Goal: Use online tool/utility: Use online tool/utility

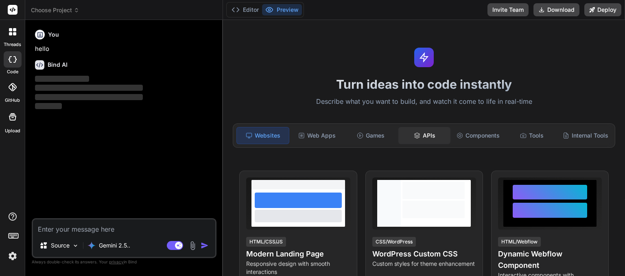
click at [419, 134] on icon at bounding box center [416, 134] width 5 height 3
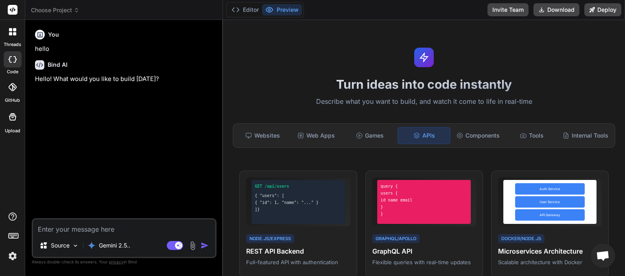
click at [72, 10] on span "Choose Project" at bounding box center [55, 10] width 48 height 8
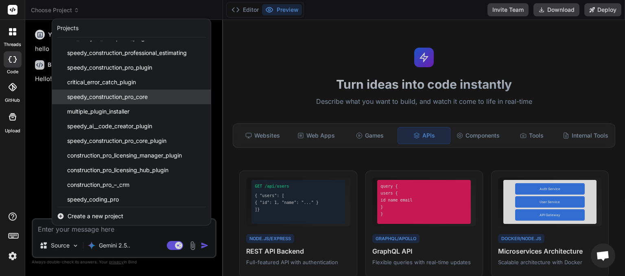
scroll to position [101, 0]
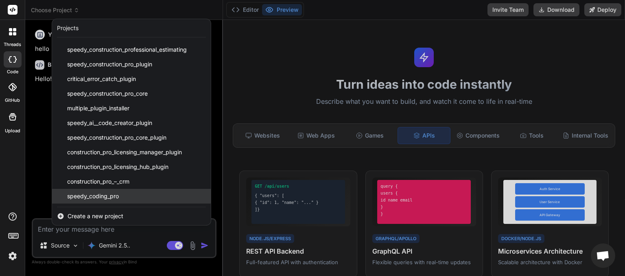
click at [113, 195] on span "speedy_coding_pro" at bounding box center [93, 196] width 52 height 8
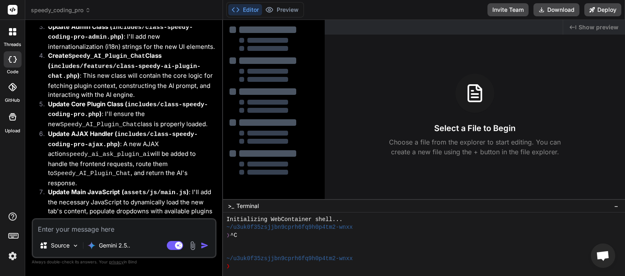
scroll to position [2129, 0]
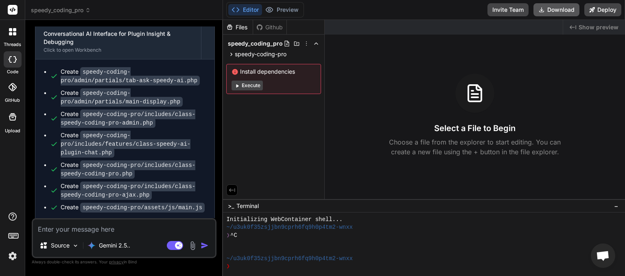
click at [560, 9] on button "Download" at bounding box center [557, 9] width 46 height 13
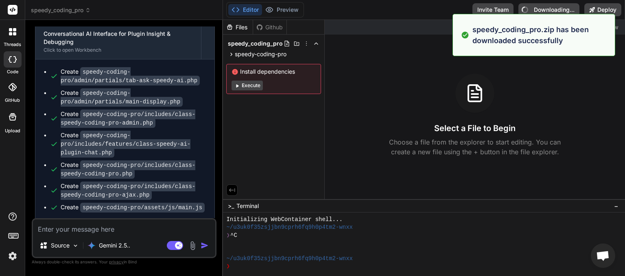
type textarea "x"
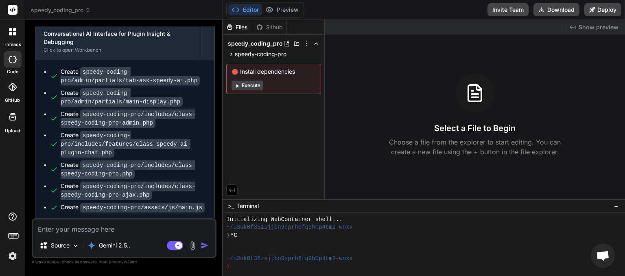
paste textarea "Type: Parse Error (E_PARSE) Message: syntax error, unexpected variable "$forge"…"
type textarea "Type: Parse Error (E_PARSE) Message: syntax error, unexpected variable "$forge"…"
type textarea "x"
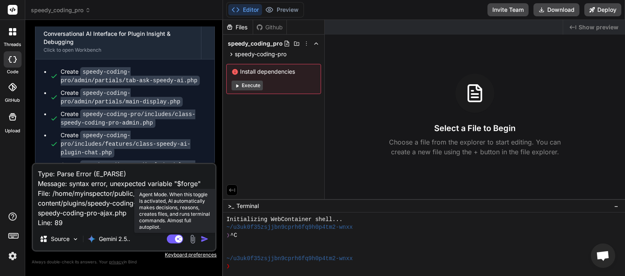
type textarea "Type: Parse Error (E_PARSE) Message: syntax error, unexpected variable "$forge"…"
drag, startPoint x: 170, startPoint y: 239, endPoint x: 176, endPoint y: 238, distance: 5.8
click at [170, 239] on rect at bounding box center [175, 238] width 16 height 9
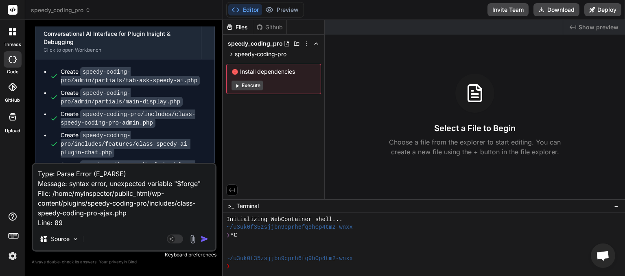
click at [202, 238] on img "button" at bounding box center [205, 239] width 8 height 8
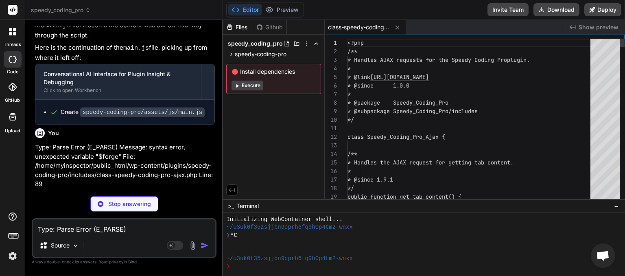
scroll to position [2386, 0]
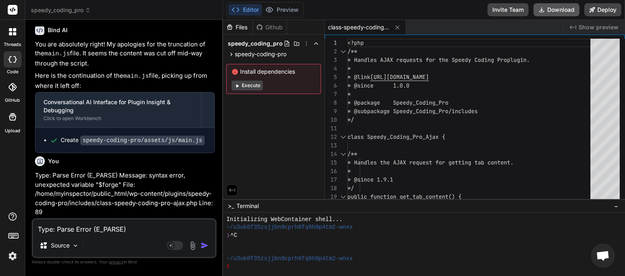
click at [554, 7] on button "Download" at bounding box center [557, 9] width 46 height 13
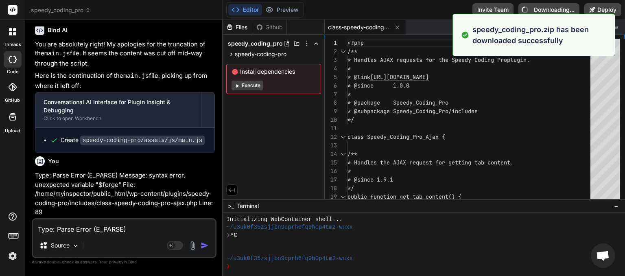
type textarea "x"
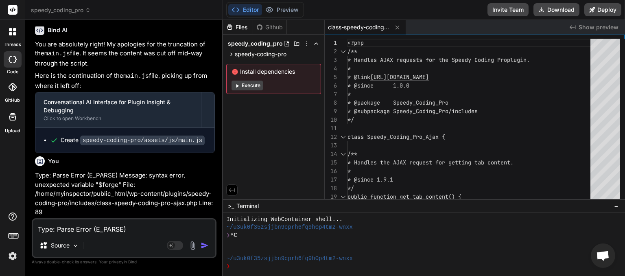
click at [60, 228] on textarea "Type: Parse Error (E_PARSE) Message: syntax error, unexpected variable "$forge"…" at bounding box center [124, 226] width 182 height 15
paste textarea "n a real browser, pre-trained models would be loaded."
type textarea "n a real browser, pre-trained models would be loaded."
type textarea "x"
type textarea "n a real browser, pre-trained models would be loaded."
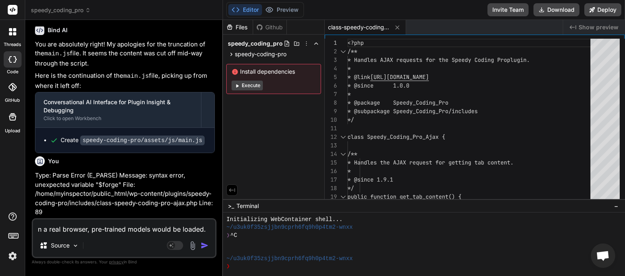
type textarea "x"
type textarea "n a real browser, pre-trained models would be loaded. i"
type textarea "x"
type textarea "n a real browser, pre-trained models would be loaded. is"
type textarea "x"
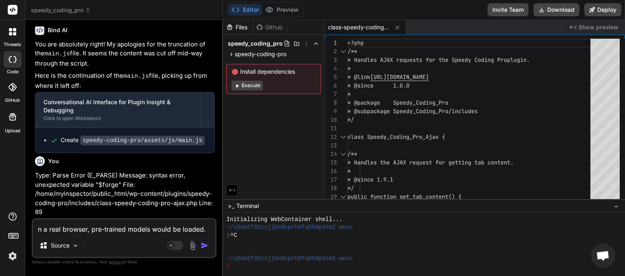
type textarea "n a real browser, pre-trained models would be loaded. is"
type textarea "x"
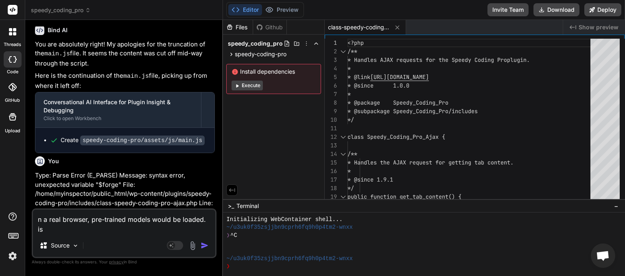
type textarea "n a real browser, pre-trained models would be loaded. is t"
type textarea "x"
type textarea "n a real browser, pre-trained models would be loaded. is th"
type textarea "x"
type textarea "n a real browser, pre-trained models would be loaded. is thi"
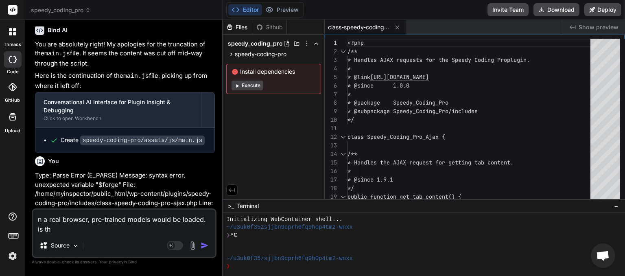
type textarea "x"
type textarea "n a real browser, pre-trained models would be loaded. is this"
type textarea "x"
type textarea "n a real browser, pre-trained models would be loaded. is this"
type textarea "x"
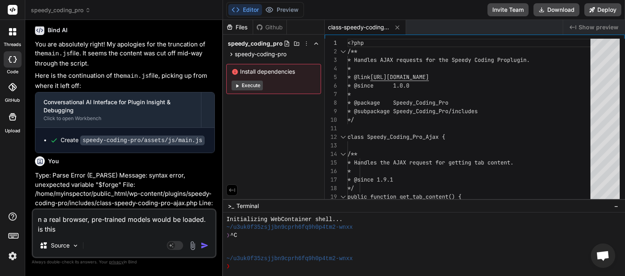
type textarea "n a real browser, pre-trained models would be loaded. is this s"
type textarea "x"
type textarea "n a real browser, pre-trained models would be loaded. is this se"
type textarea "x"
type textarea "n a real browser, pre-trained models would be loaded. is this set"
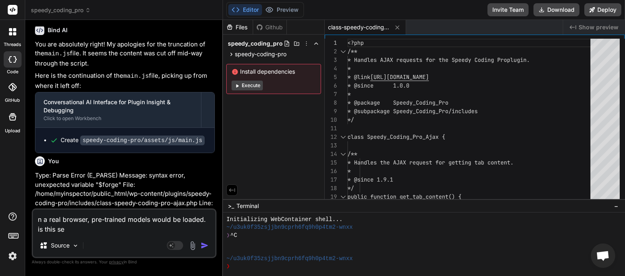
type textarea "x"
type textarea "n a real browser, pre-trained models would be loaded. is this setu"
type textarea "x"
type textarea "n a real browser, pre-trained models would be loaded. is this setup"
type textarea "x"
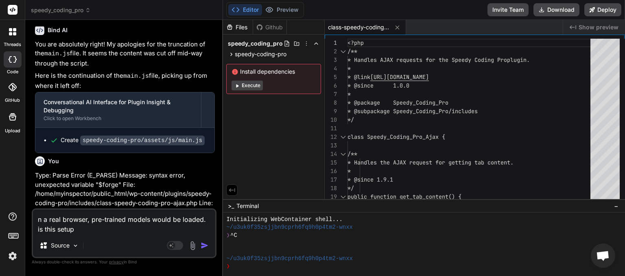
type textarea "n a real browser, pre-trained models would be loaded. is this setup"
type textarea "x"
type textarea "n a real browser, pre-trained models would be loaded. is this setup a"
type textarea "x"
type textarea "n a real browser, pre-trained models would be loaded. is this setup an"
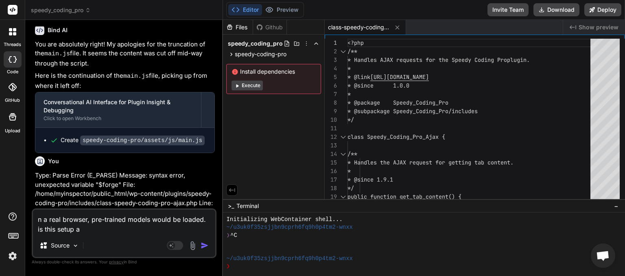
type textarea "x"
type textarea "n a real browser, pre-trained models would be loaded. is this setup and"
type textarea "x"
type textarea "n a real browser, pre-trained models would be loaded. is this setup and"
type textarea "x"
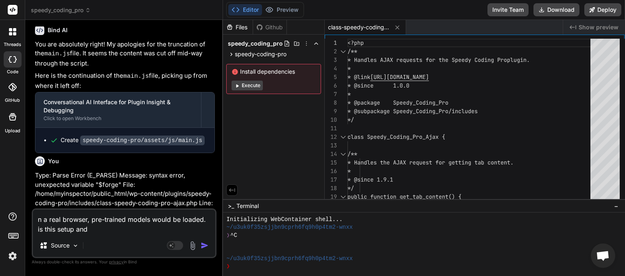
type textarea "n a real browser, pre-trained models would be loaded. is this setup and w"
type textarea "x"
type textarea "n a real browser, pre-trained models would be loaded. is this setup and wo"
type textarea "x"
type textarea "n a real browser, pre-trained models would be loaded. is this setup and wor"
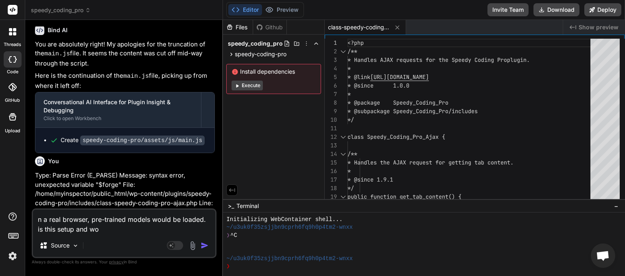
type textarea "x"
type textarea "n a real browser, pre-trained models would be loaded. is this setup and work"
type textarea "x"
type textarea "n a real browser, pre-trained models would be loaded. is this setup and worki"
type textarea "x"
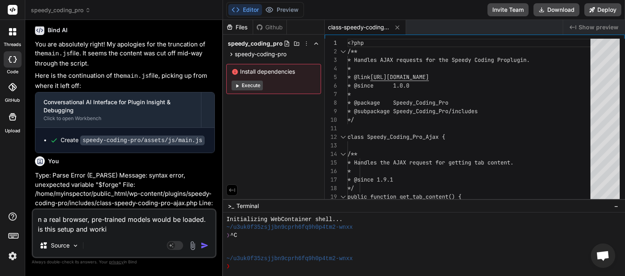
type textarea "n a real browser, pre-trained models would be loaded. is this setup and workin"
type textarea "x"
type textarea "n a real browser, pre-trained models would be loaded. is this setup and working"
type textarea "x"
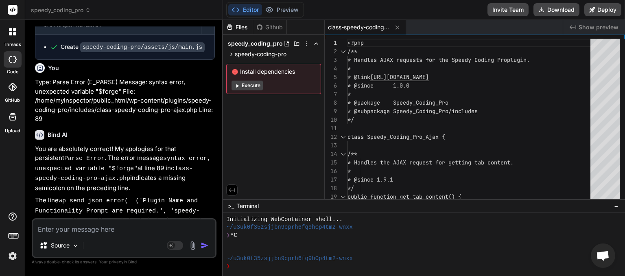
scroll to position [2479, 0]
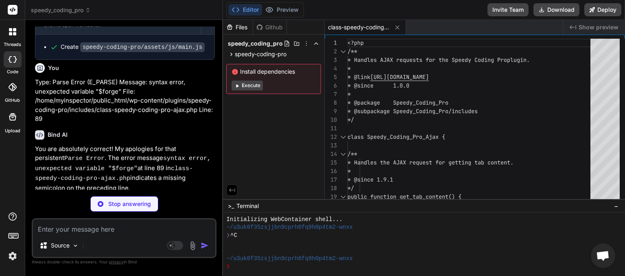
type textarea "x"
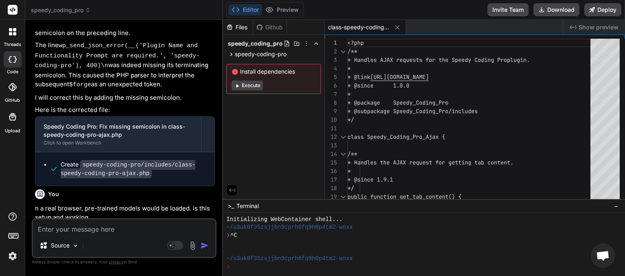
scroll to position [2676, 0]
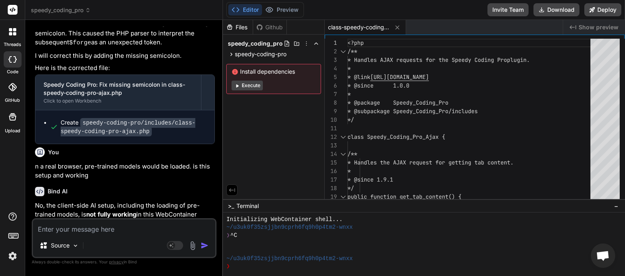
click at [73, 224] on textarea at bounding box center [124, 226] width 182 height 15
type textarea "i"
type textarea "x"
type textarea "if"
type textarea "x"
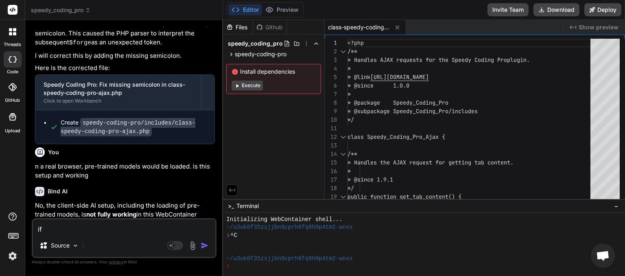
type textarea "if"
type textarea "x"
type textarea "if t"
type textarea "x"
type textarea "if th"
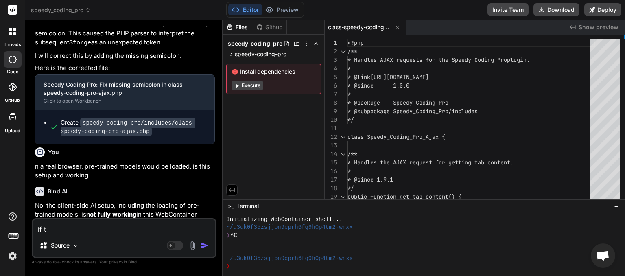
type textarea "x"
type textarea "if the"
type textarea "x"
type textarea "if the"
type textarea "x"
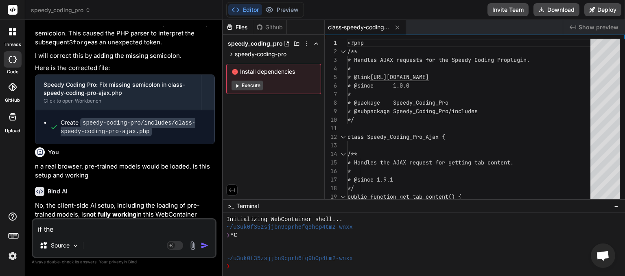
type textarea "if the p"
type textarea "x"
type textarea "if the pl"
type textarea "x"
type textarea "if the plu"
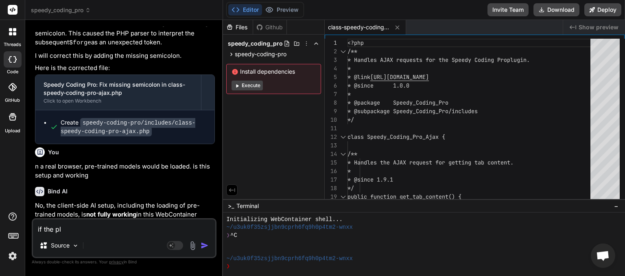
type textarea "x"
type textarea "if the plug"
type textarea "x"
type textarea "if the plugi"
type textarea "x"
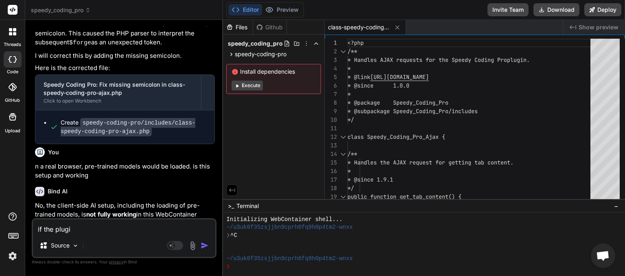
type textarea "if the plugin"
type textarea "x"
type textarea "if the plugin"
type textarea "x"
type textarea "if the plugin i"
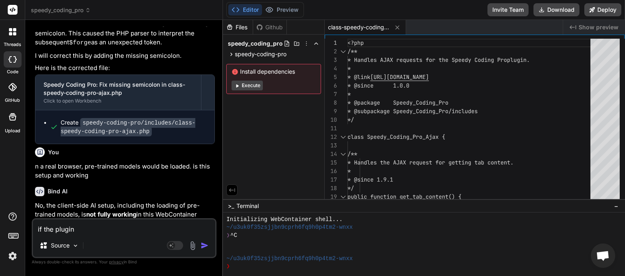
type textarea "x"
type textarea "if the plugin is"
type textarea "x"
type textarea "if the plugin is"
type textarea "x"
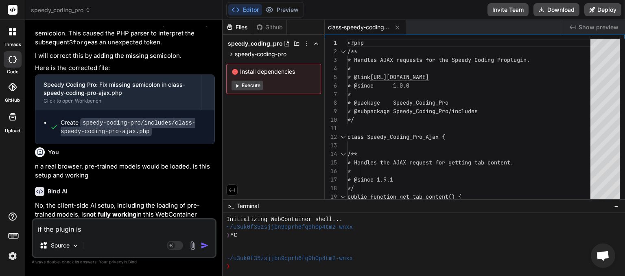
type textarea "if the plugin is i"
type textarea "x"
type textarea "if the plugin is in"
type textarea "x"
type textarea "if the plugin is ins"
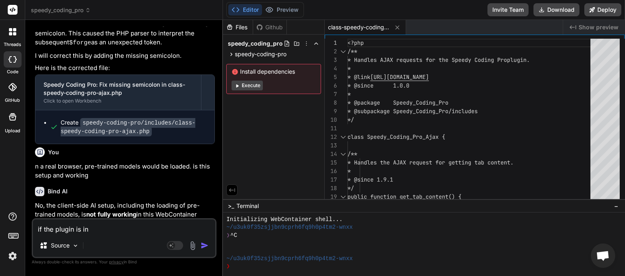
type textarea "x"
type textarea "if the plugin is inst"
type textarea "x"
type textarea "if the plugin is insta"
type textarea "x"
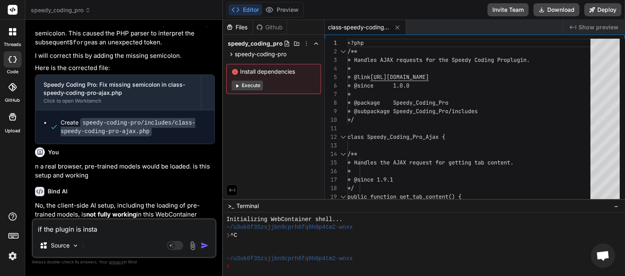
type textarea "if the plugin is instal"
type textarea "x"
type textarea "if the plugin is install"
type textarea "x"
type textarea "if the plugin is installe"
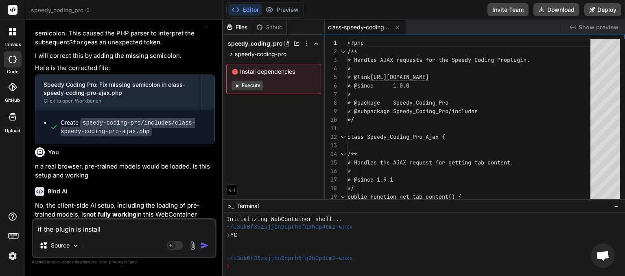
type textarea "x"
type textarea "if the plugin is installed"
type textarea "x"
type textarea "if the plugin is installed"
type textarea "x"
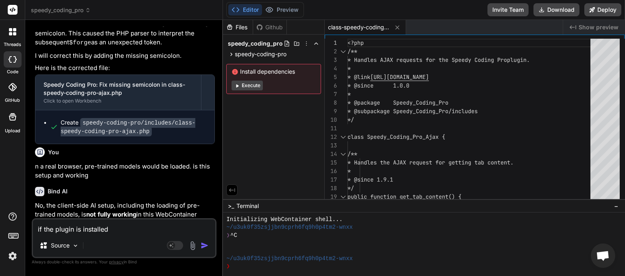
type textarea "if the plugin is installed o"
type textarea "x"
type textarea "if the plugin is installed"
type textarea "x"
type textarea "if the plugin is installed o"
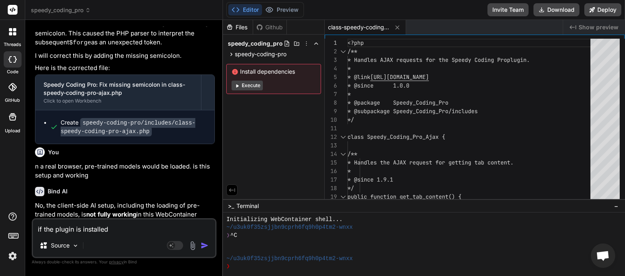
type textarea "x"
type textarea "if the plugin is installed on"
type textarea "x"
type textarea "if the plugin is installed on"
type textarea "x"
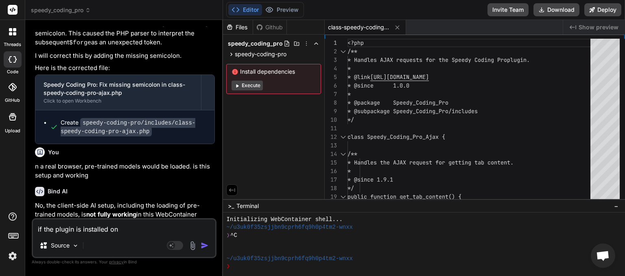
type textarea "if the plugin is installed on a"
type textarea "x"
type textarea "if the plugin is installed on a"
type textarea "x"
type textarea "if the plugin is installed on a l"
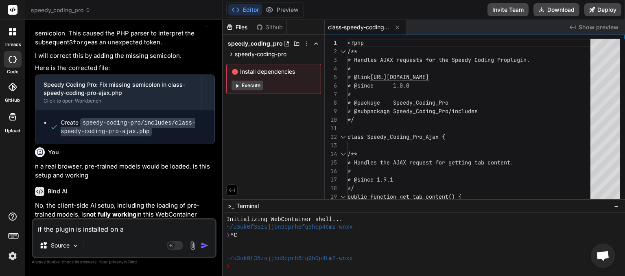
type textarea "x"
type textarea "if the plugin is installed on a li"
type textarea "x"
type textarea "if the plugin is installed on a liv"
type textarea "x"
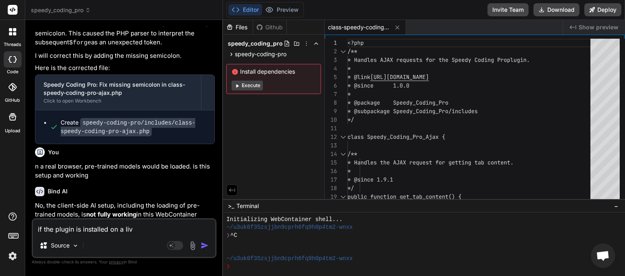
type textarea "if the plugin is installed on a live"
type textarea "x"
type textarea "if the plugin is installed on a live"
type textarea "x"
type textarea "if the plugin is installed on a live w"
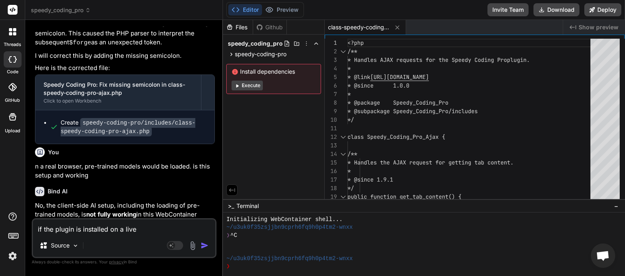
type textarea "x"
type textarea "if the plugin is installed on a live wo"
type textarea "x"
type textarea "if the plugin is installed on a live wor"
type textarea "x"
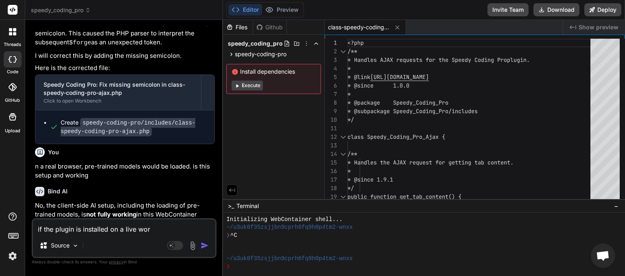
type textarea "if the plugin is installed on a live word"
type textarea "x"
type textarea "if the plugin is installed on a live wordp"
type textarea "x"
type textarea "if the plugin is installed on a live wordpr"
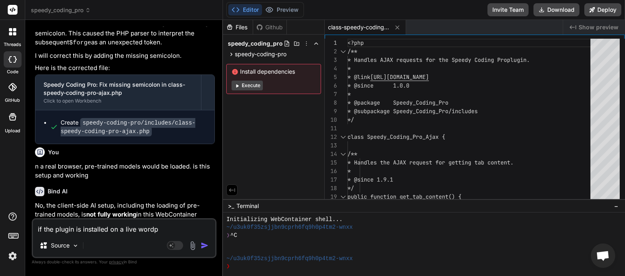
type textarea "x"
type textarea "if the plugin is installed on a live wordprr"
type textarea "x"
type textarea "if the plugin is installed on a live wordprrw"
type textarea "x"
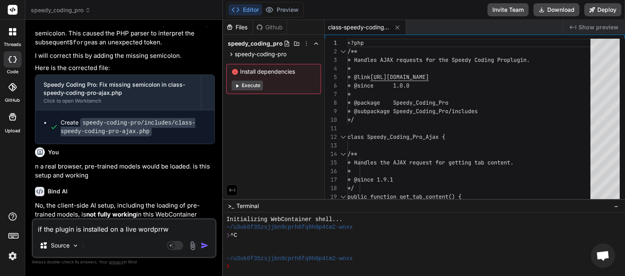
type textarea "if the plugin is installed on a live wordprrwe"
type textarea "x"
type textarea "if the plugin is installed on a live wordprrw"
type textarea "x"
type textarea "if the plugin is installed on a live wordprr"
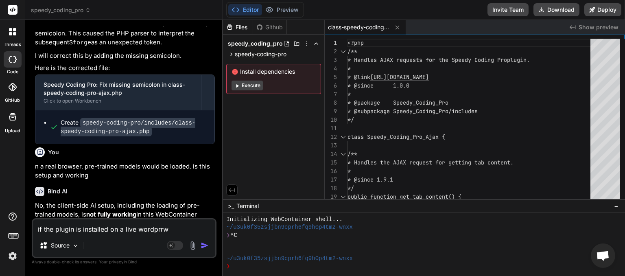
type textarea "x"
type textarea "if the plugin is installed on a live wordpr"
type textarea "x"
type textarea "if the plugin is installed on a live wordp"
type textarea "x"
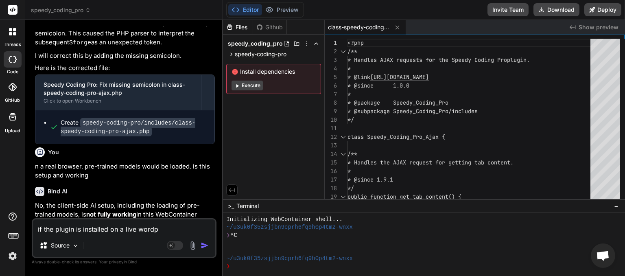
type textarea "if the plugin is installed on a live wordpr"
type textarea "x"
type textarea "if the plugin is installed on a live wordpre"
type textarea "x"
type textarea "if the plugin is installed on a live wordpres"
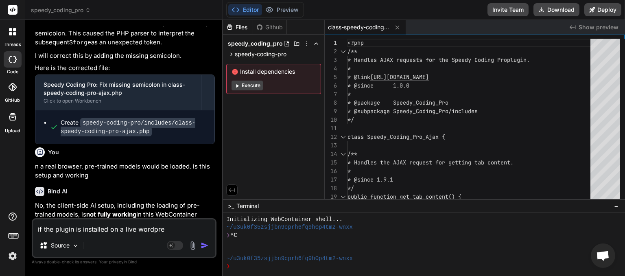
type textarea "x"
type textarea "if the plugin is installed on a live wordpress"
type textarea "x"
type textarea "if the plugin is installed on a live wordpress"
type textarea "x"
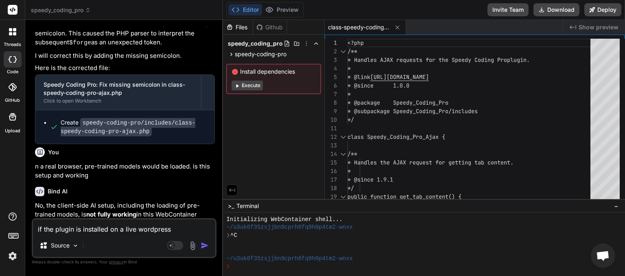
type textarea "if the plugin is installed on a live wordpress s"
type textarea "x"
type textarea "if the plugin is installed on a live wordpress si"
type textarea "x"
type textarea "if the plugin is installed on a live wordpress sit"
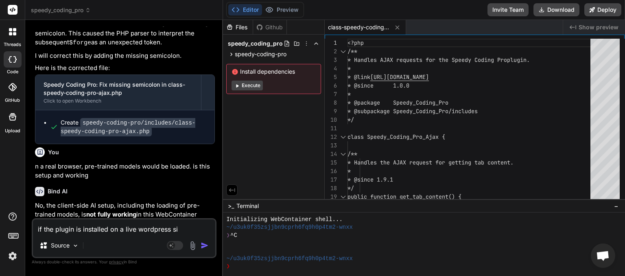
type textarea "x"
type textarea "if the plugin is installed on a live wordpress site"
type textarea "x"
type textarea "if the plugin is installed on a live wordpress site"
type textarea "x"
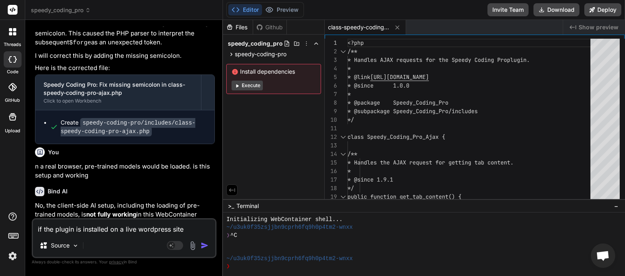
type textarea "if the plugin is installed on a live wordpress site d"
type textarea "x"
type textarea "if the plugin is installed on a live wordpress site do"
type textarea "x"
type textarea "if the plugin is installed on a live wordpress site doe"
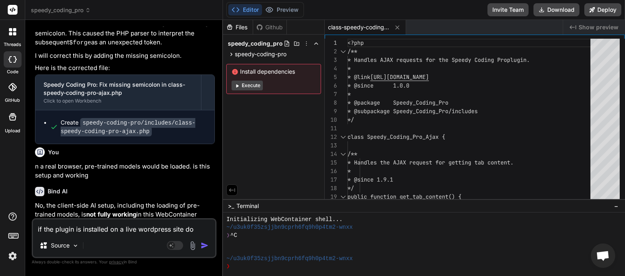
type textarea "x"
type textarea "if the plugin is installed on a live wordpress site does"
type textarea "x"
type textarea "if the plugin is installed on a live wordpress site does"
type textarea "x"
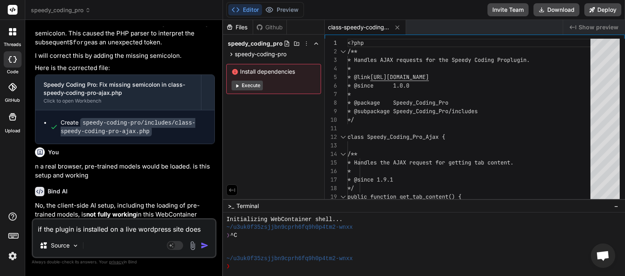
type textarea "if the plugin is installed on a live wordpress site does i"
type textarea "x"
type textarea "if the plugin is installed on a live wordpress site does it"
type textarea "x"
type textarea "if the plugin is installed on a live wordpress site does it"
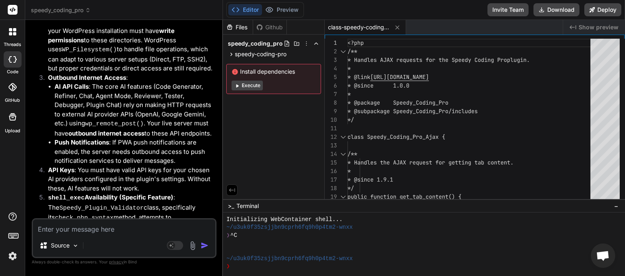
scroll to position [3304, 0]
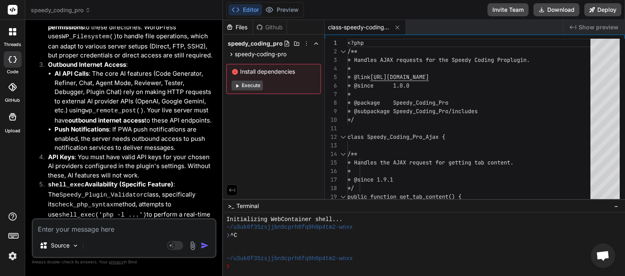
click at [62, 234] on textarea at bounding box center [124, 226] width 182 height 15
paste textarea "Notify me when the job completes or fails. Requires PWA push notifications to b…"
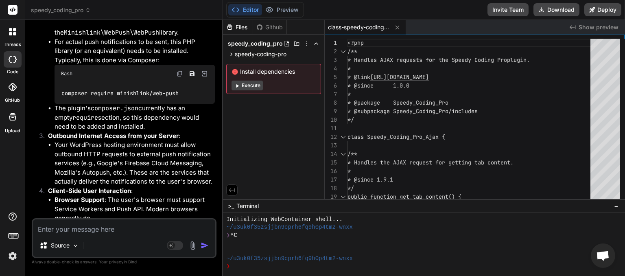
scroll to position [4057, 0]
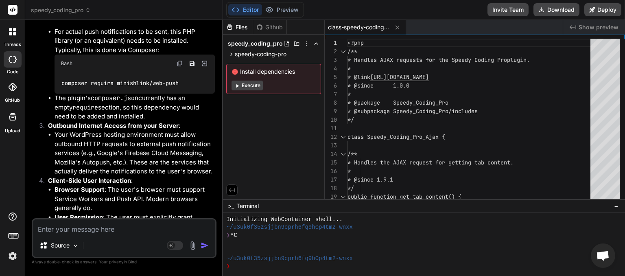
click at [75, 228] on textarea at bounding box center [124, 226] width 182 height 15
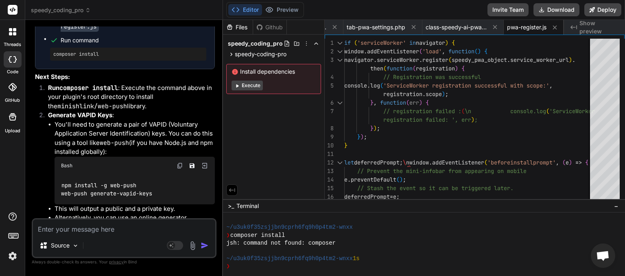
scroll to position [4894, 0]
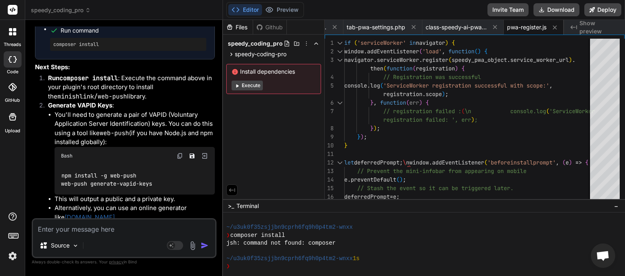
click at [89, 232] on textarea at bounding box center [124, 226] width 182 height 15
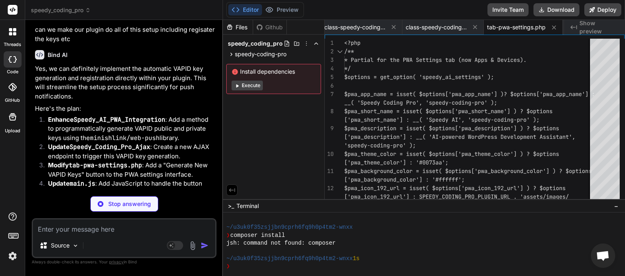
scroll to position [5293, 0]
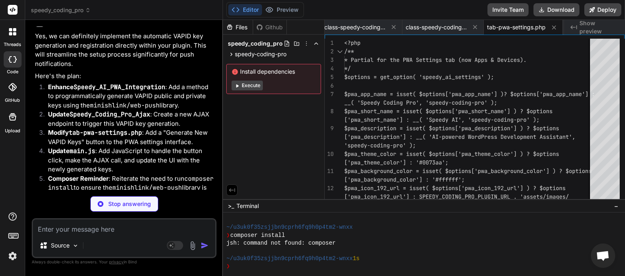
paste textarea "# Loremipsumd: Sitam CO Adip Elitseddo eiu Tempor Incidid, Utlaboree, dol Magn …"
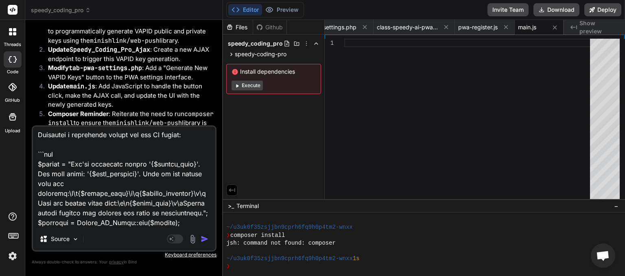
scroll to position [5387, 0]
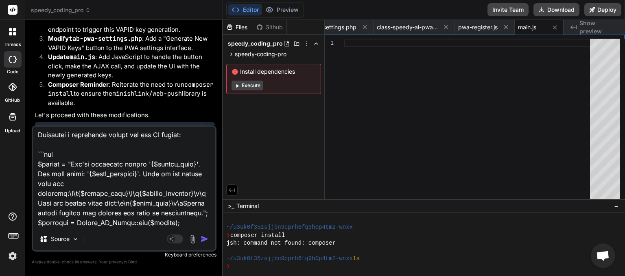
click at [205, 240] on img "button" at bounding box center [205, 239] width 8 height 8
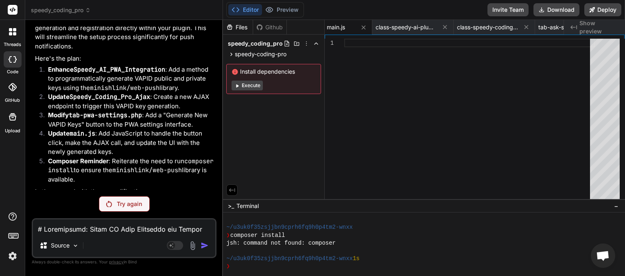
scroll to position [5579, 0]
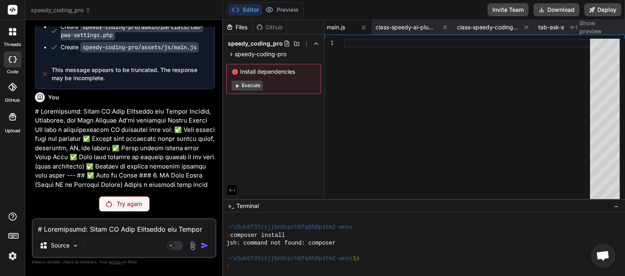
click at [121, 201] on p "Try again" at bounding box center [129, 204] width 25 height 8
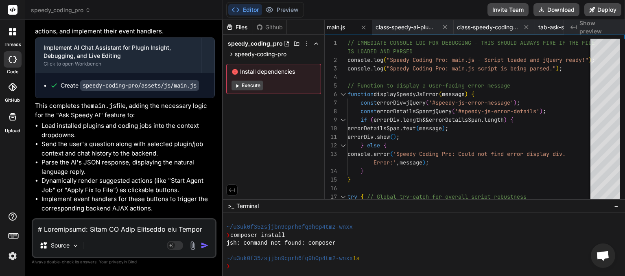
scroll to position [114, 0]
click at [567, 14] on button "Download" at bounding box center [557, 9] width 46 height 13
paste textarea "Error Details: -------------------------------- Type: Parse Error (E_PARSE) Mes…"
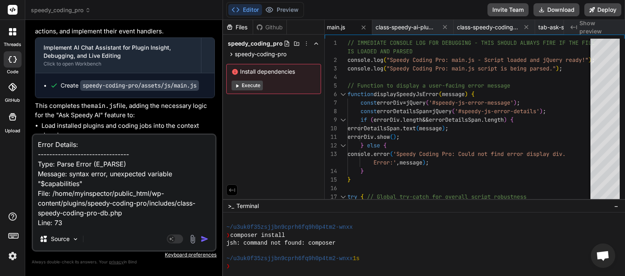
click at [202, 238] on img "button" at bounding box center [205, 239] width 8 height 8
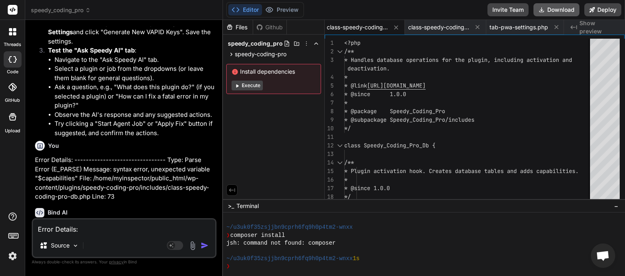
scroll to position [0, 141]
click at [560, 10] on button "Download" at bounding box center [557, 9] width 46 height 13
paste textarea "Type: Parse Error (E_PARSE) Message: syntax error, unexpected variable "$result…"
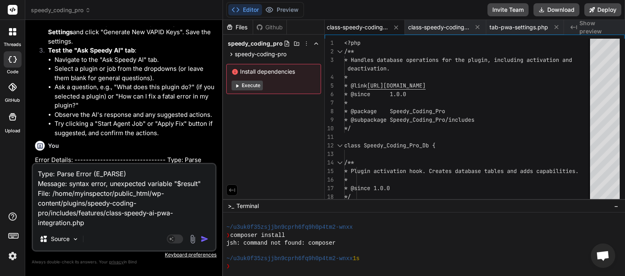
click at [206, 243] on img "button" at bounding box center [205, 239] width 8 height 8
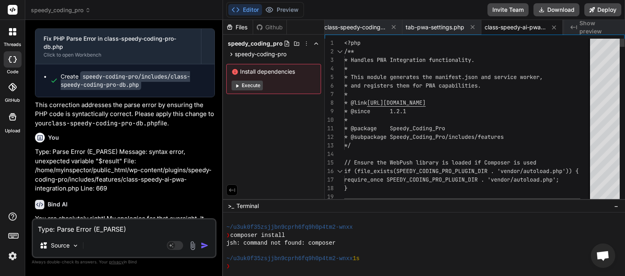
scroll to position [0, 225]
click at [555, 11] on button "Download" at bounding box center [557, 9] width 46 height 13
paste textarea "[JS Error] TypeError: can't access property "scrollHeight", $chatHistory[0] is …"
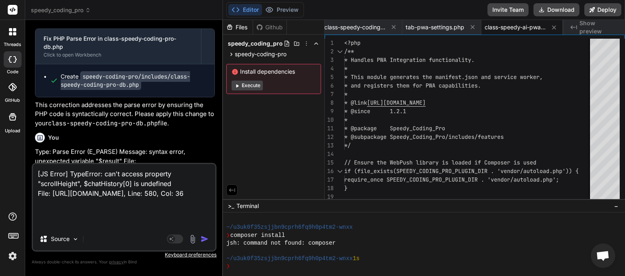
click at [208, 237] on img "button" at bounding box center [205, 239] width 8 height 8
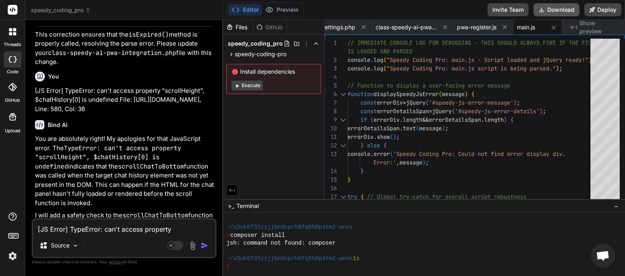
scroll to position [0, 334]
click at [557, 11] on button "Download" at bounding box center [557, 9] width 46 height 13
paste textarea "SyntaxError: invalid escape sequence File: [URL][DOMAIN_NAME], Line: 1999, Col:…"
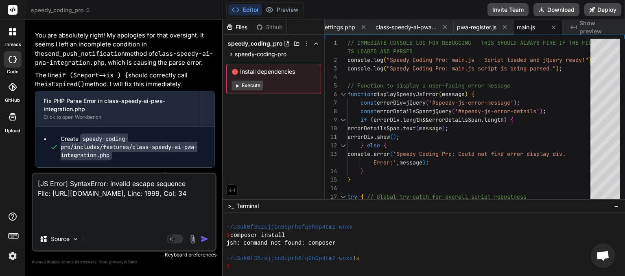
scroll to position [6844, 0]
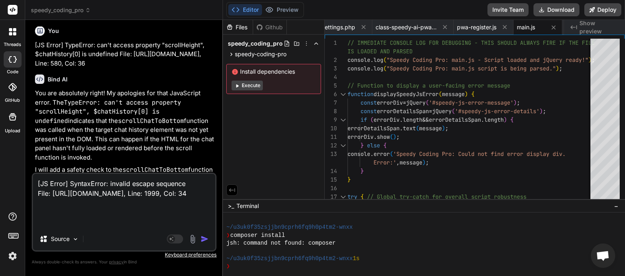
click at [204, 239] on img "button" at bounding box center [205, 239] width 8 height 8
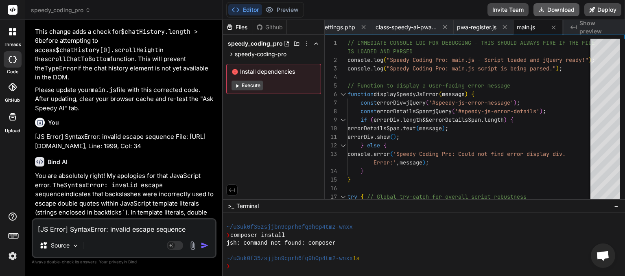
scroll to position [0, 334]
click at [556, 11] on button "Download" at bounding box center [557, 9] width 46 height 13
paste textarea "Ask Speedy AI"
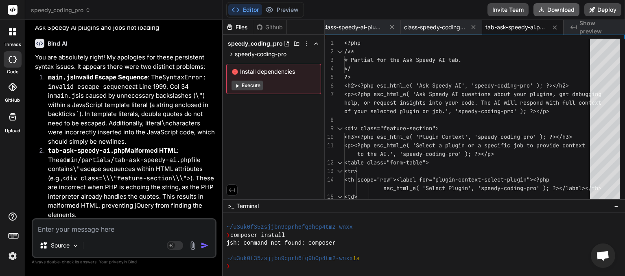
scroll to position [0, 578]
click at [556, 10] on button "Download" at bounding box center [557, 9] width 46 height 13
